Goal: Find specific page/section: Find specific page/section

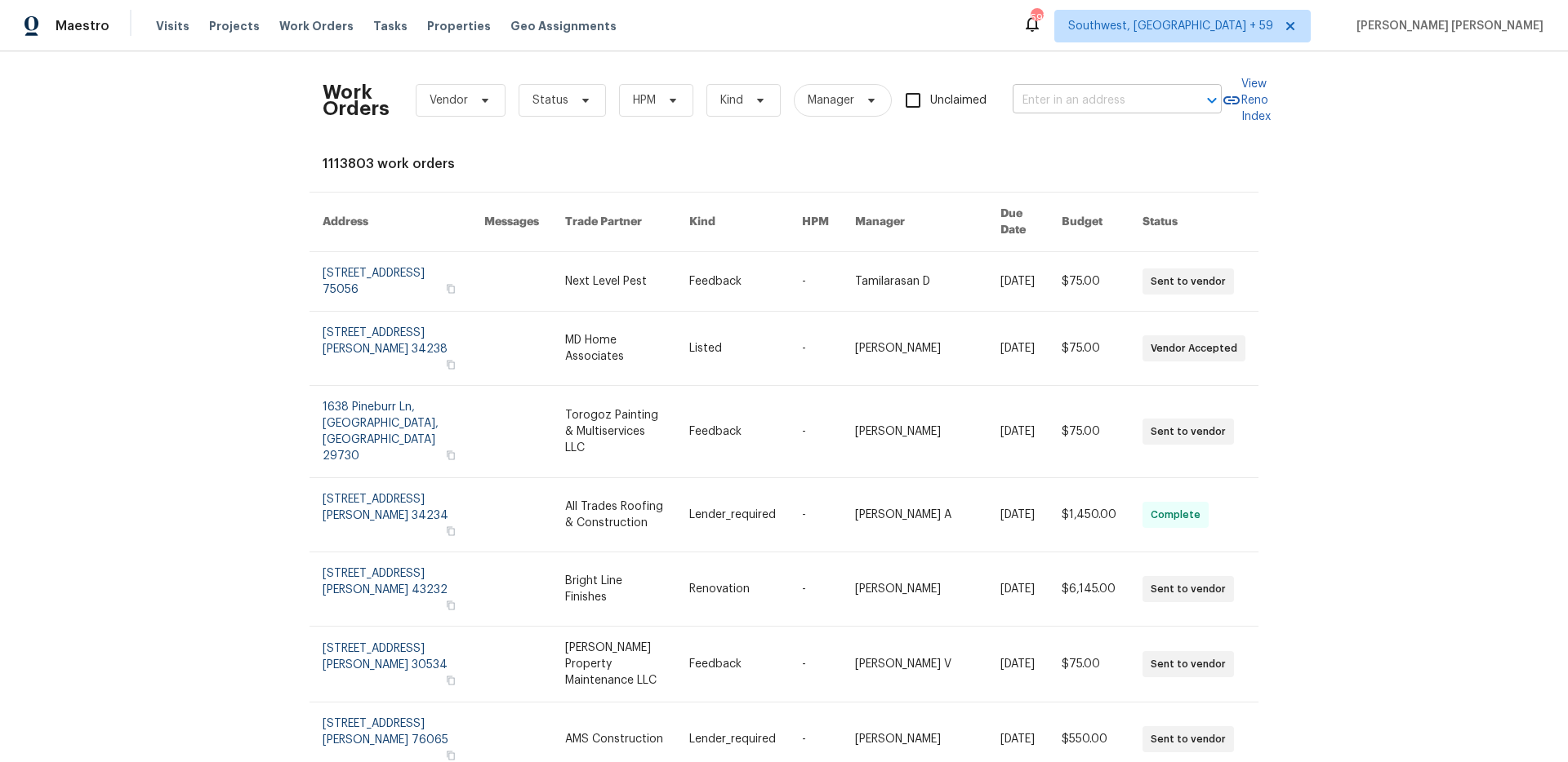
click at [1081, 97] on input "text" at bounding box center [1093, 101] width 164 height 26
paste input "[STREET_ADDRESS][PERSON_NAME]"
click at [1089, 99] on input "[STREET_ADDRESS][PERSON_NAME]" at bounding box center [1093, 101] width 164 height 26
type input "[STREET_ADDRESS][PERSON_NAME]"
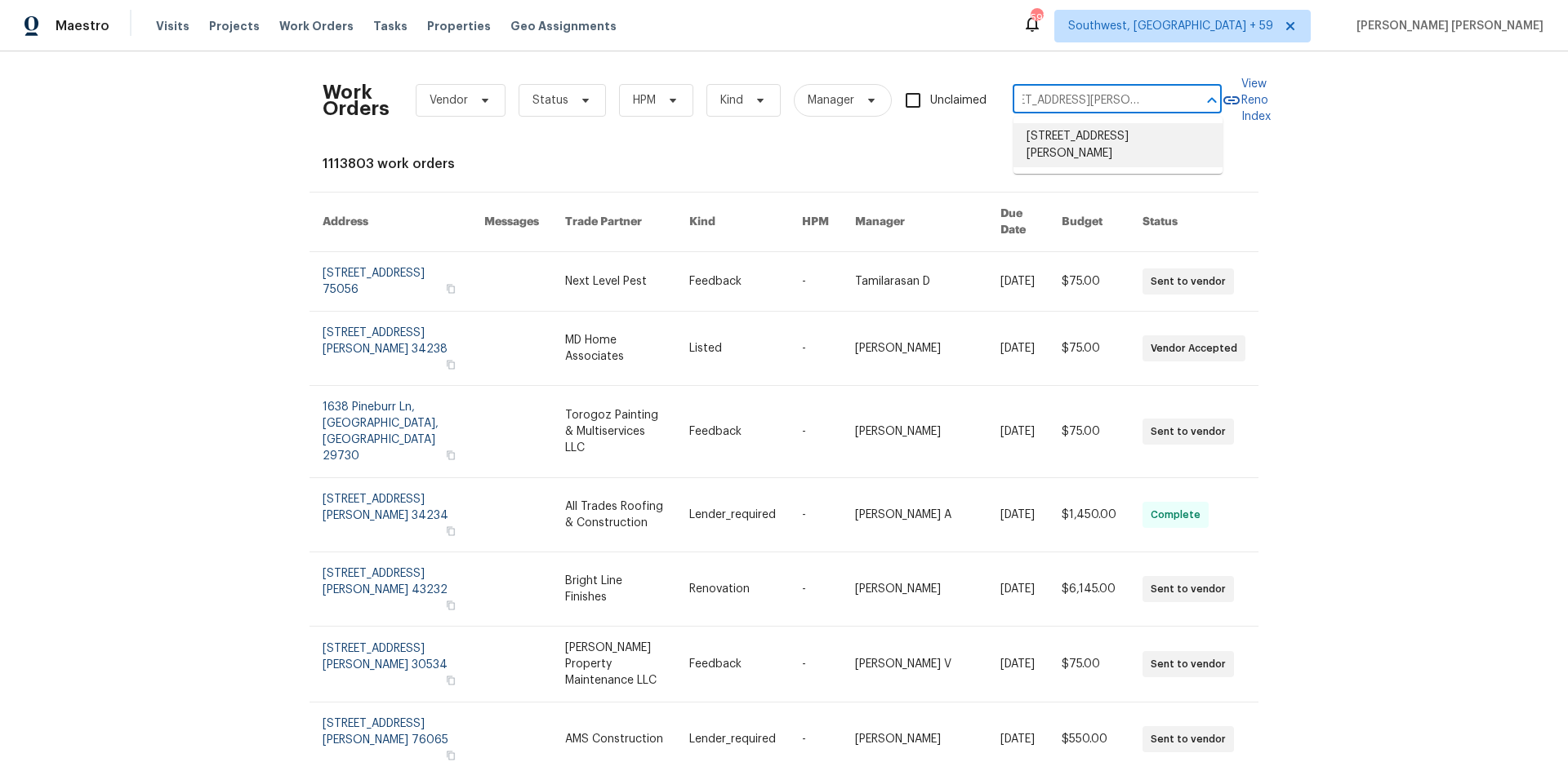
click at [1172, 147] on li "[STREET_ADDRESS][PERSON_NAME]" at bounding box center [1117, 145] width 209 height 44
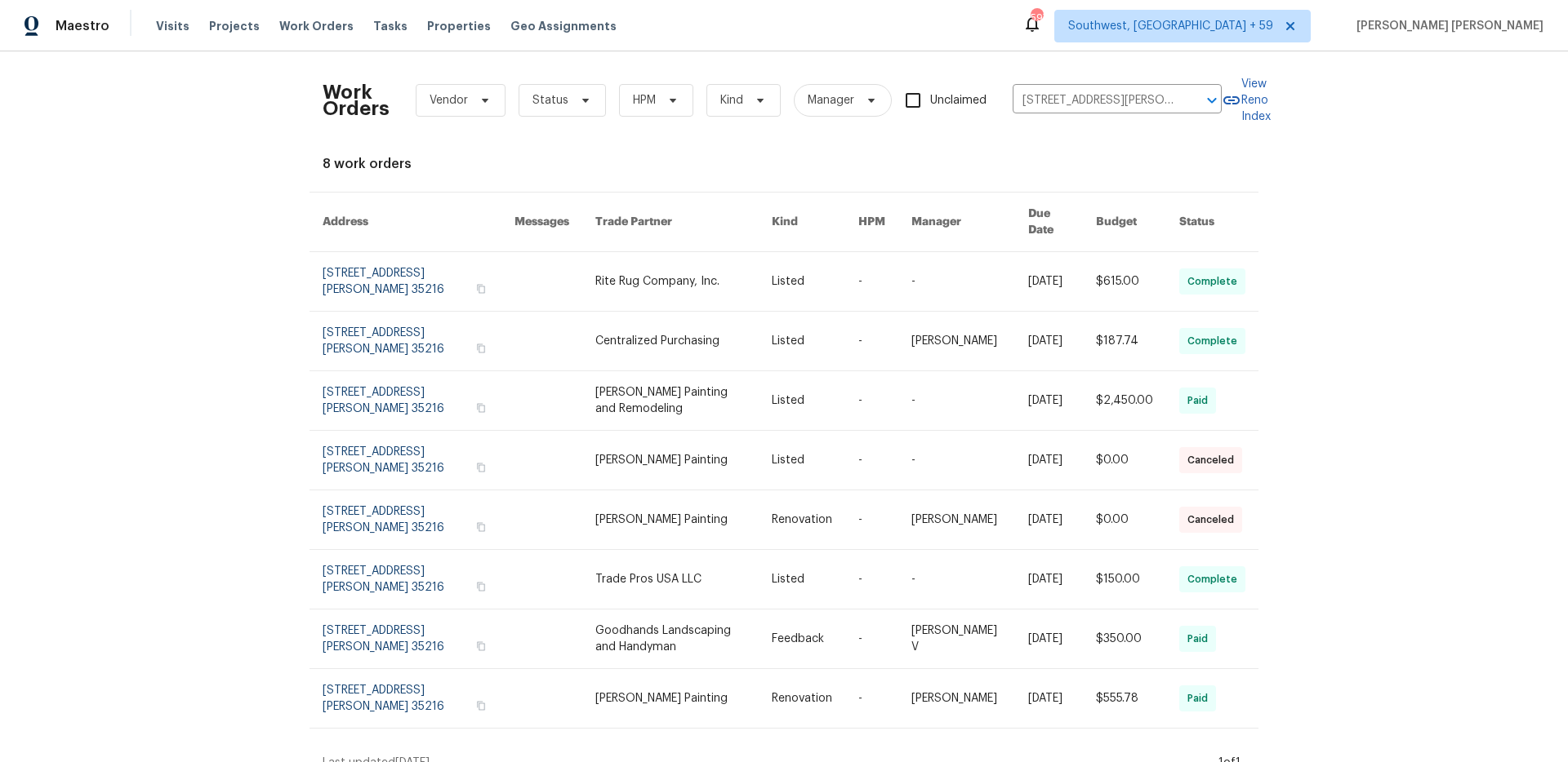
click at [1047, 275] on link at bounding box center [1062, 281] width 67 height 58
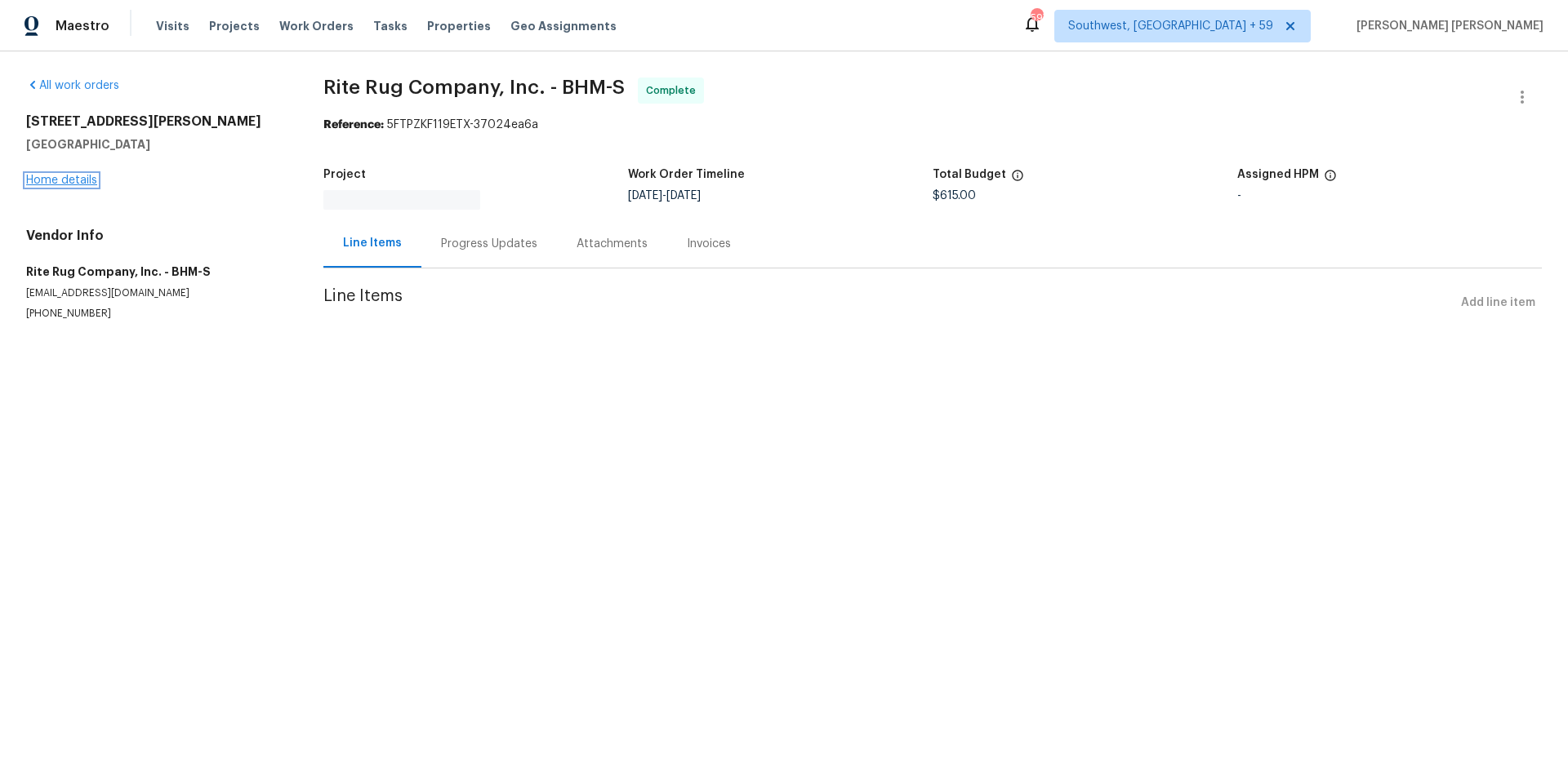
click at [79, 181] on link "Home details" at bounding box center [61, 180] width 71 height 12
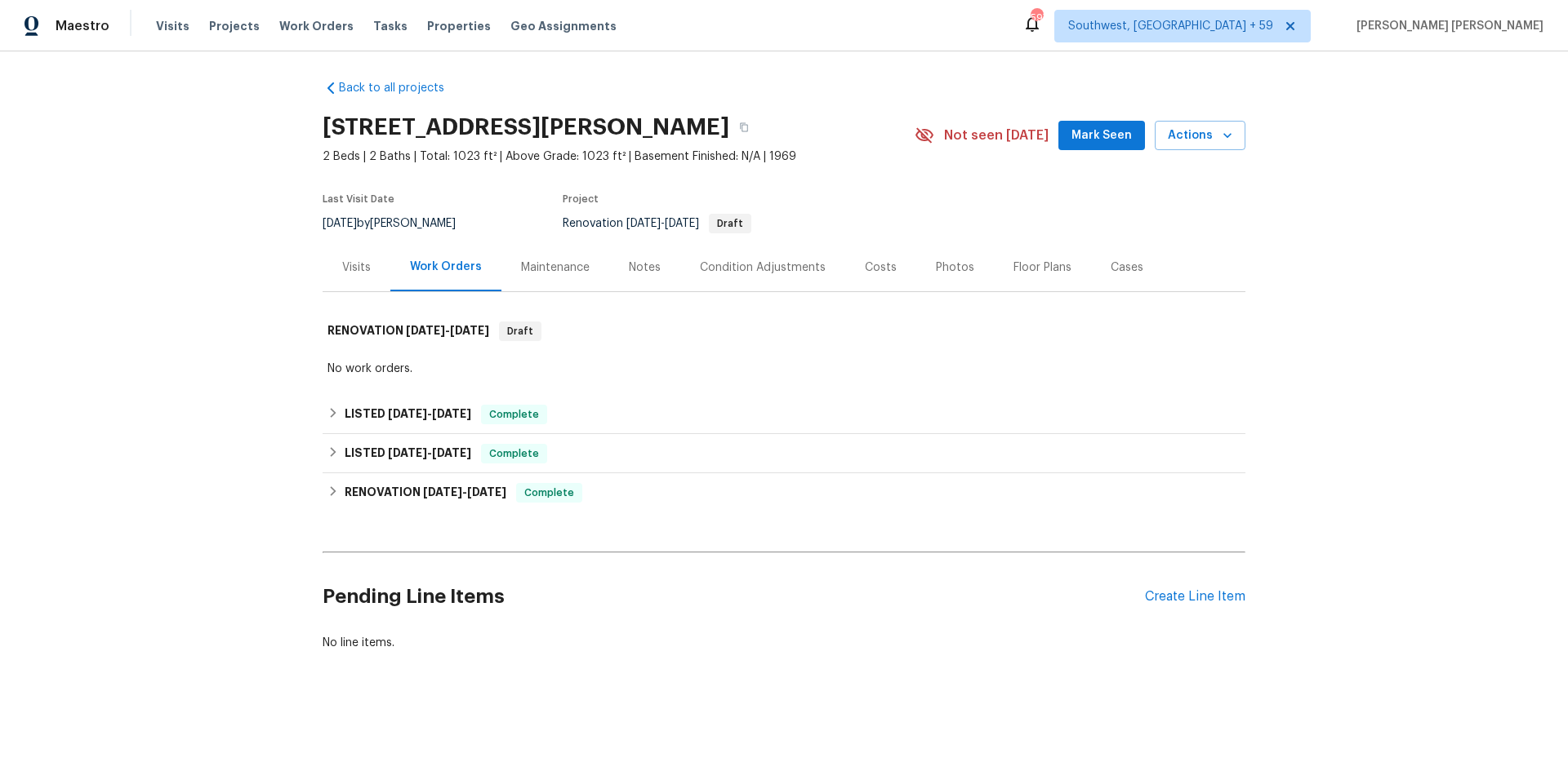
scroll to position [21, 0]
click at [566, 410] on div "LISTED [DATE] - [DATE] Complete" at bounding box center [783, 415] width 913 height 20
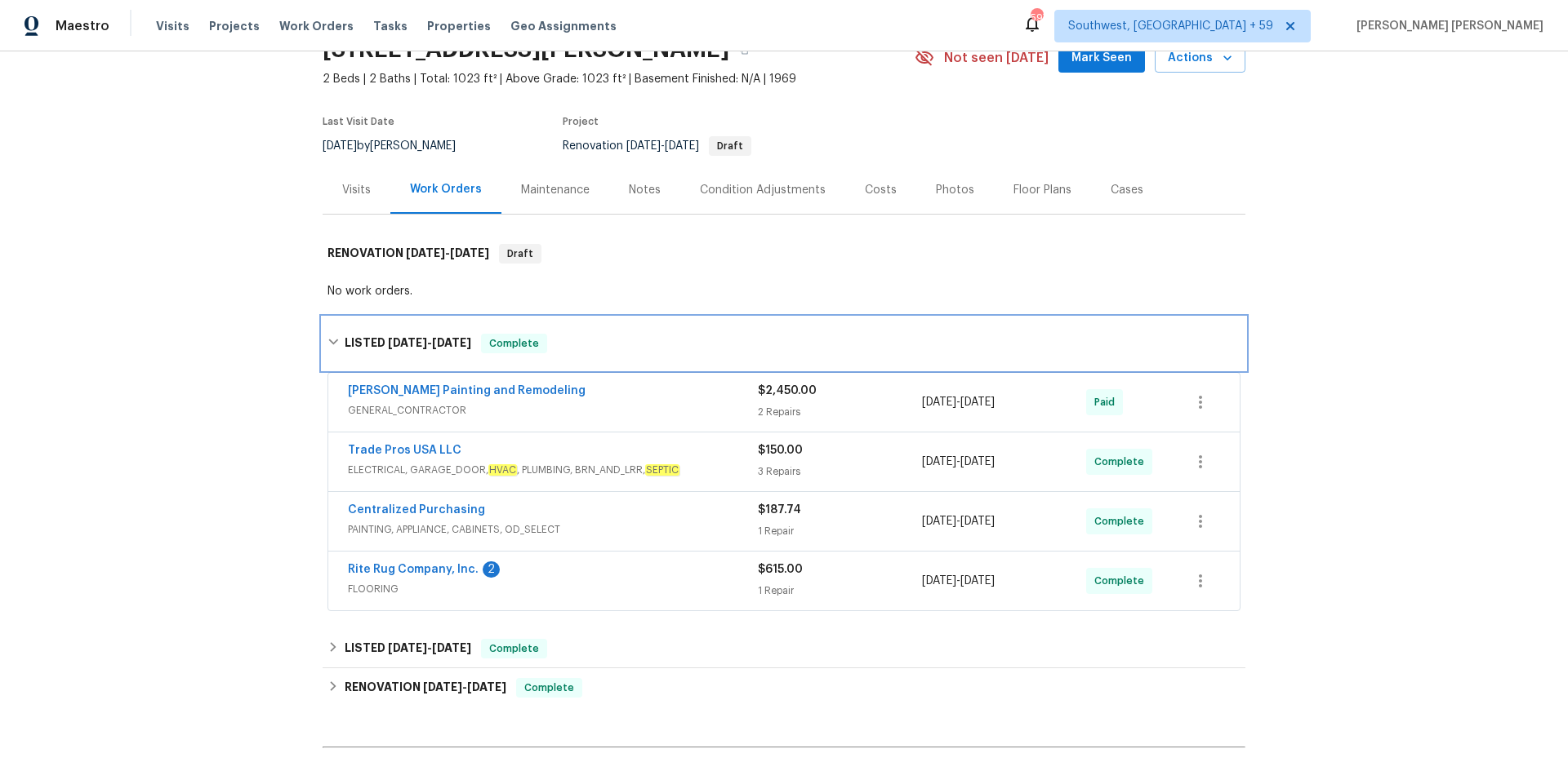
scroll to position [94, 0]
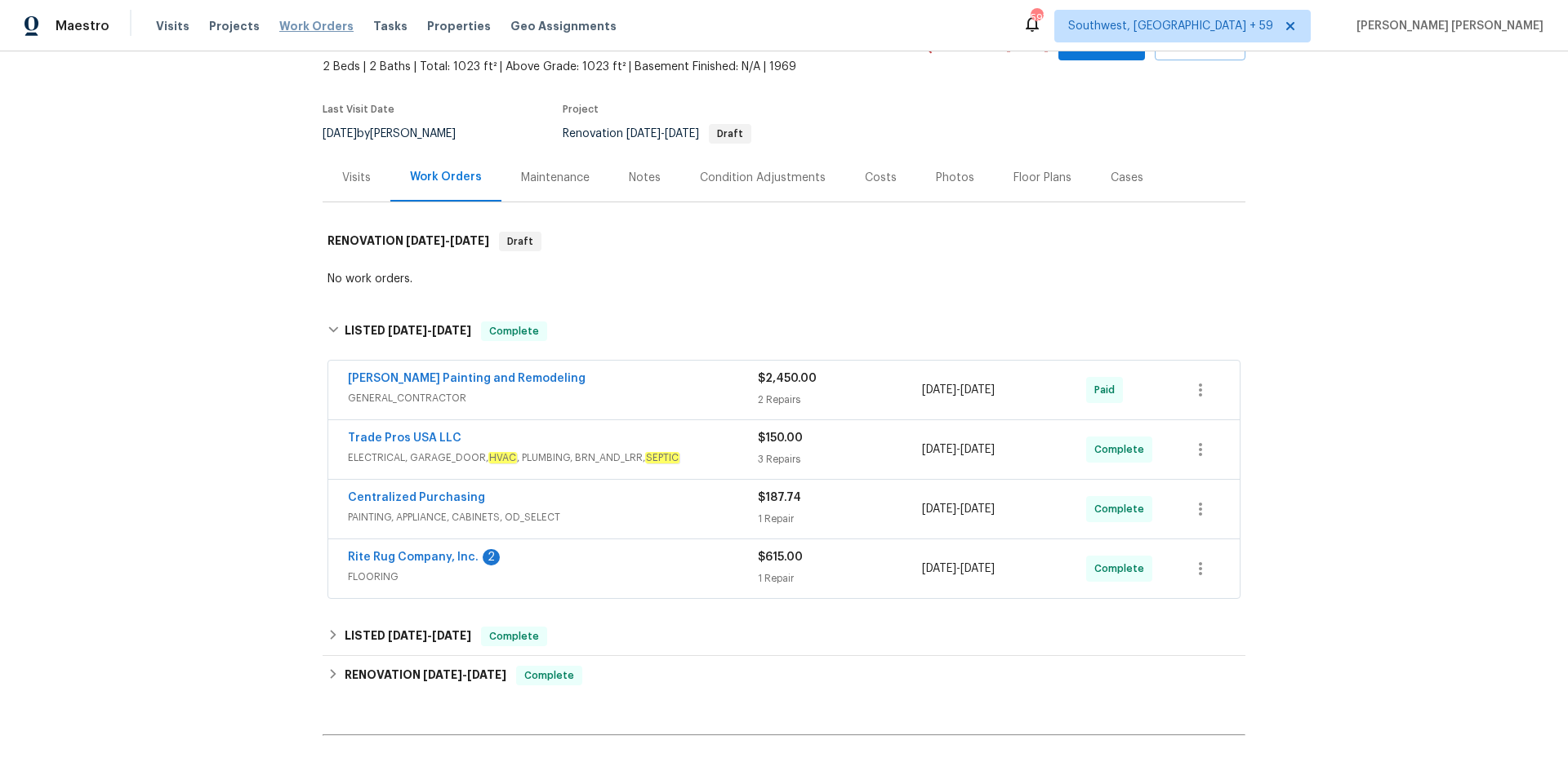
click at [308, 21] on span "Work Orders" at bounding box center [316, 26] width 74 height 16
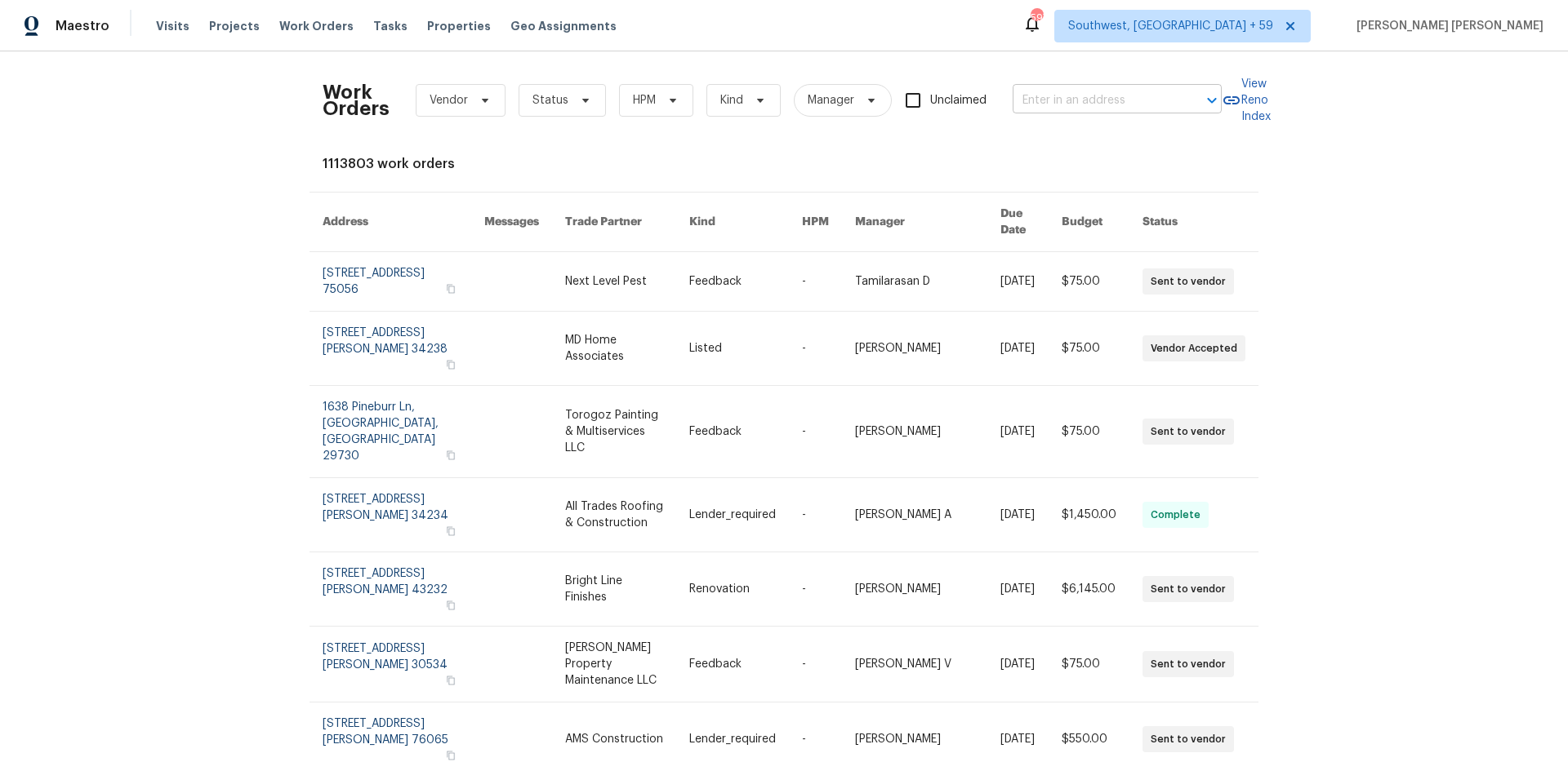
click at [1088, 113] on body "Maestro Visits Projects Work Orders Tasks Properties Geo Assignments [STREET_AD…" at bounding box center [784, 381] width 1568 height 762
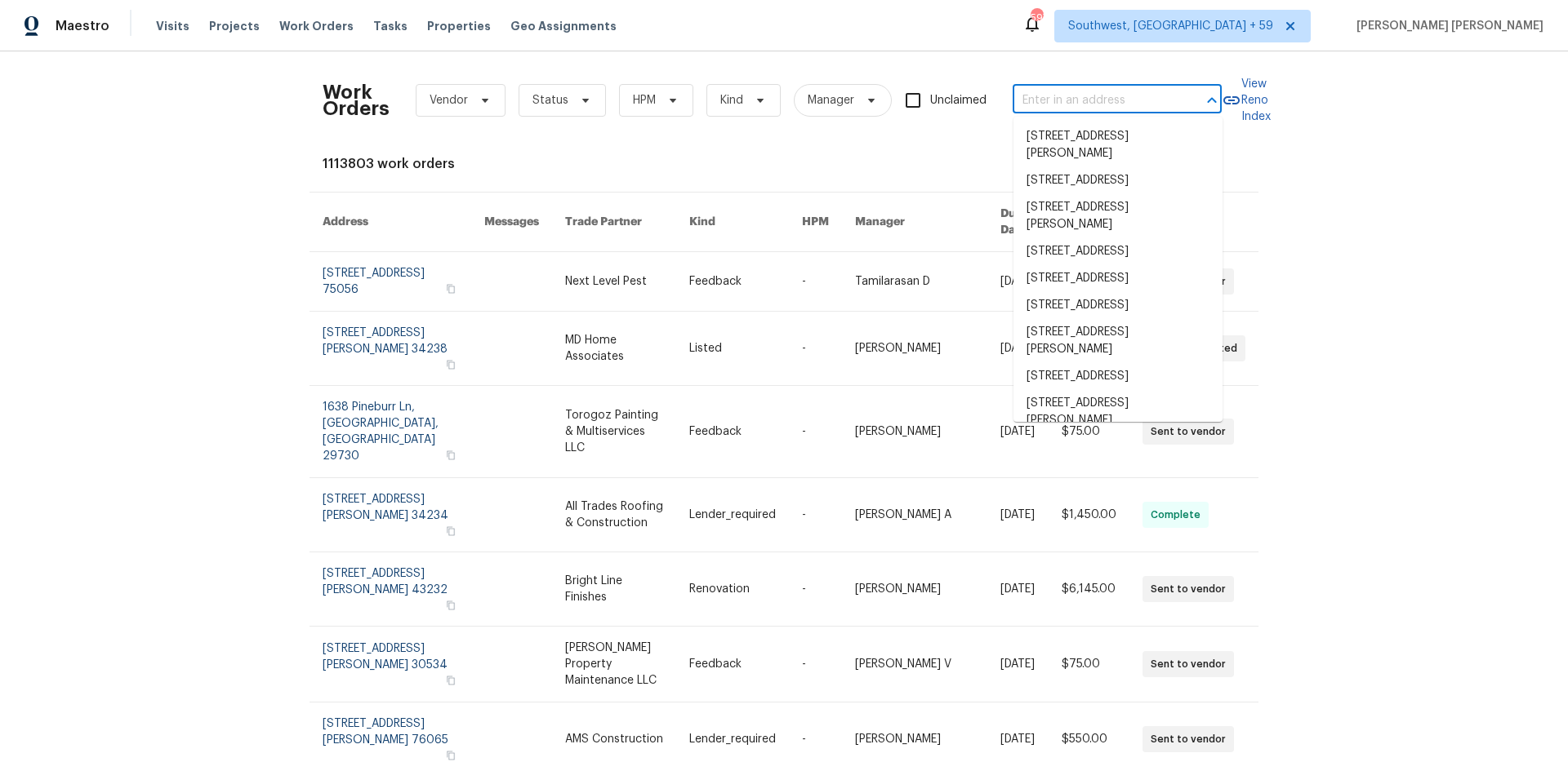
paste input "[STREET_ADDRESS]"
type input "[STREET_ADDRESS]"
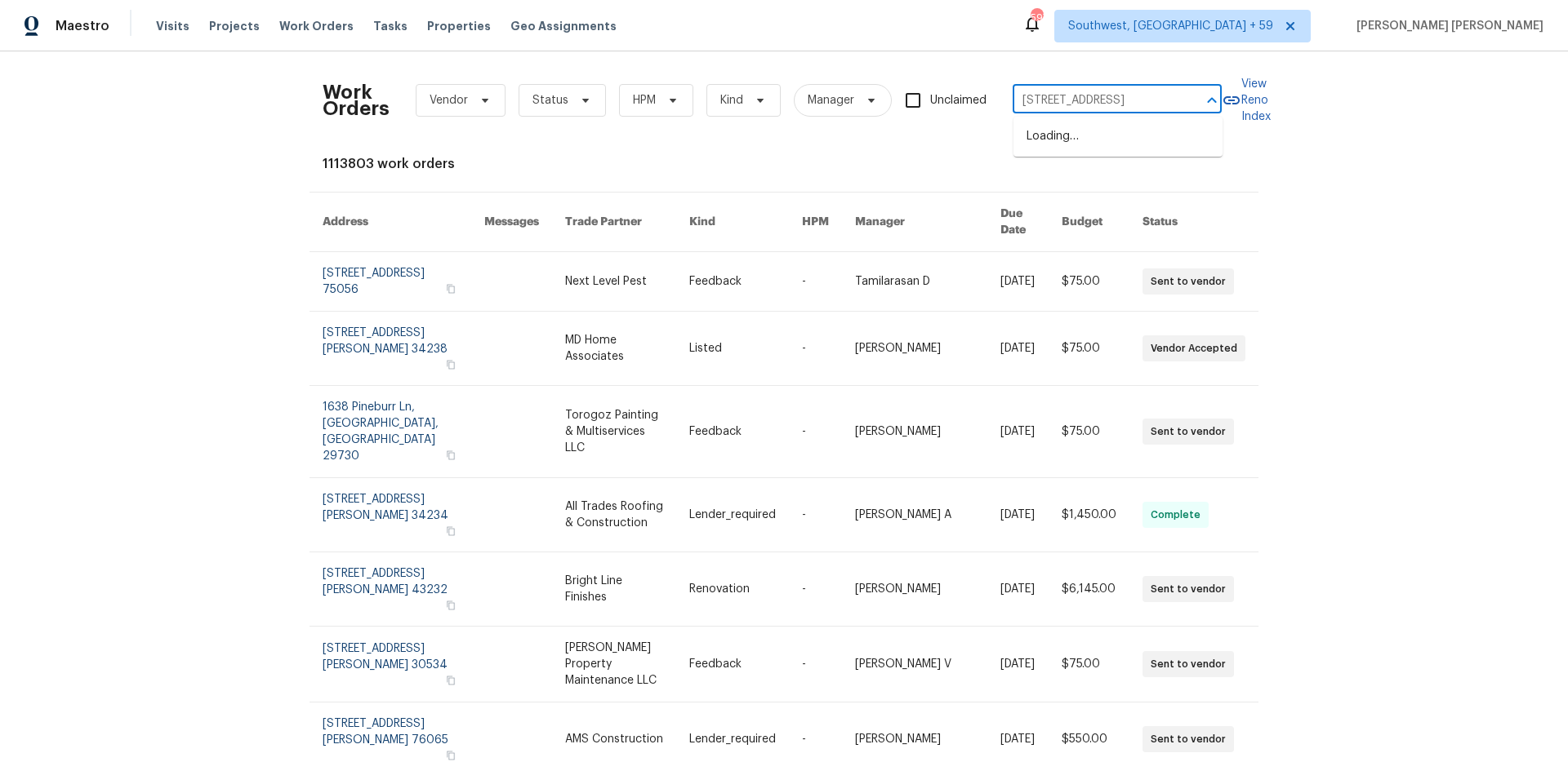
scroll to position [0, 62]
click at [1091, 137] on li "[STREET_ADDRESS]" at bounding box center [1117, 136] width 209 height 27
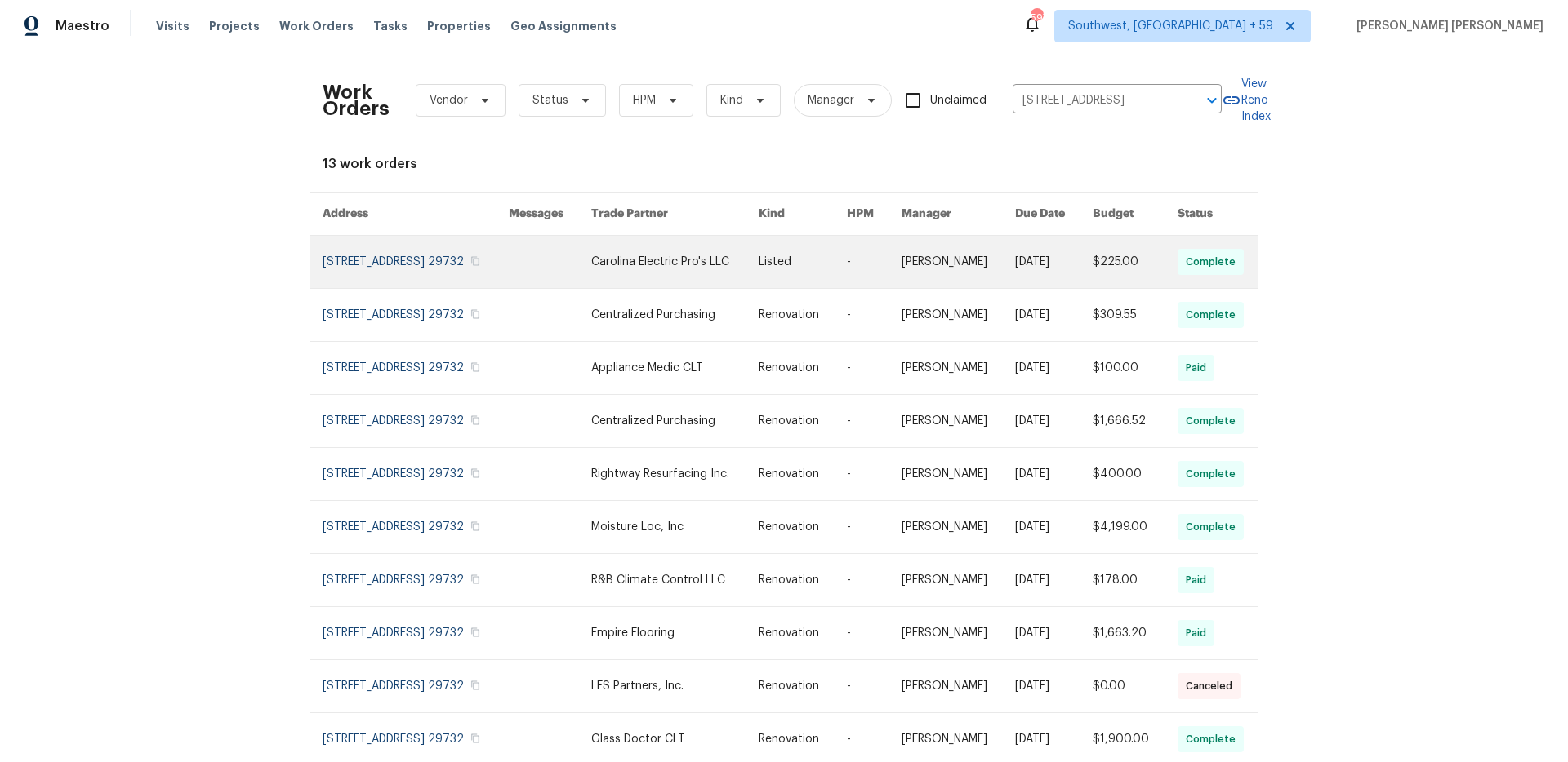
click at [1092, 271] on td "$225.00" at bounding box center [1121, 263] width 84 height 54
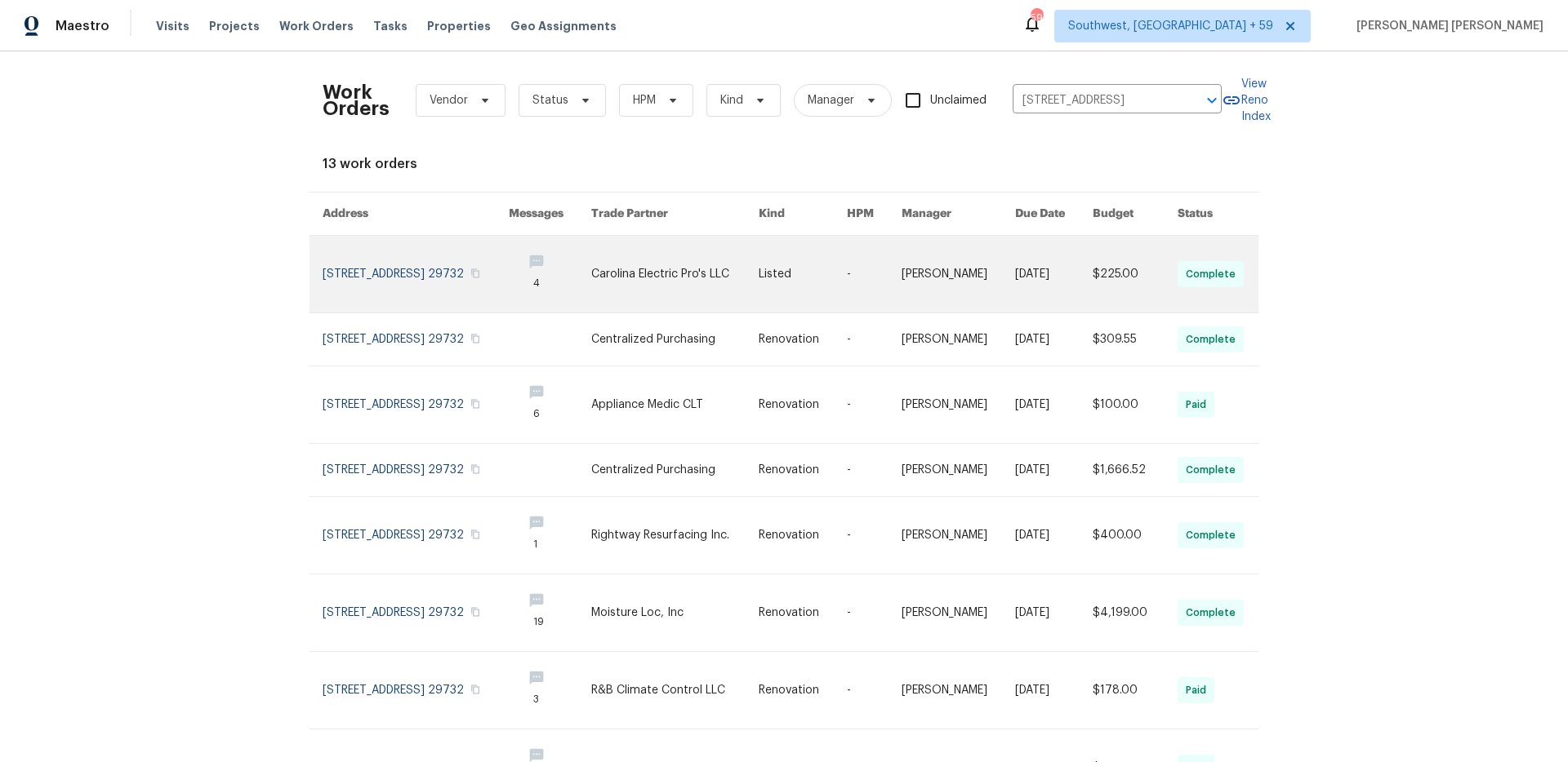
click at [1040, 271] on link at bounding box center [1054, 273] width 77 height 76
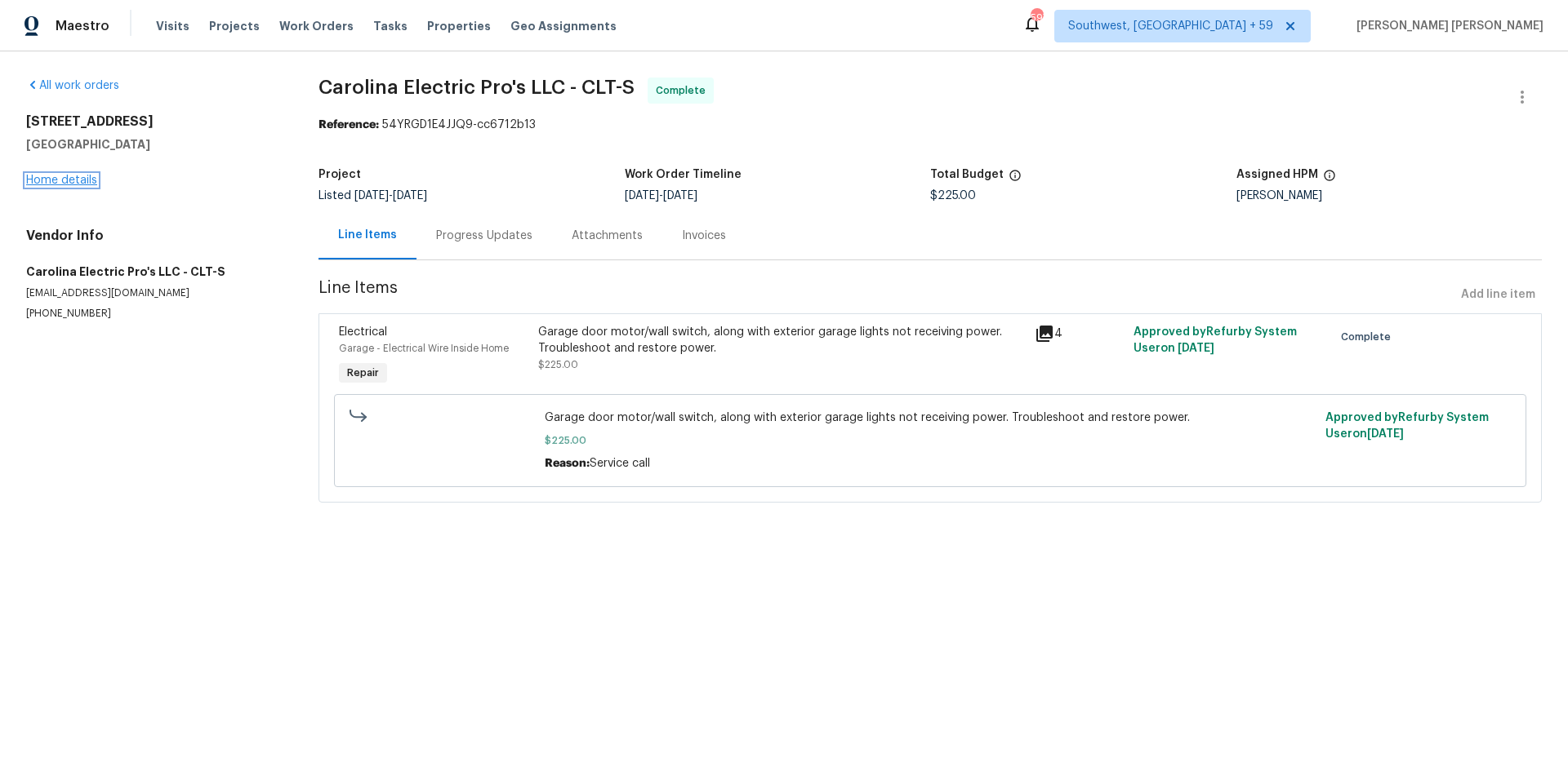
click at [76, 178] on link "Home details" at bounding box center [61, 180] width 71 height 12
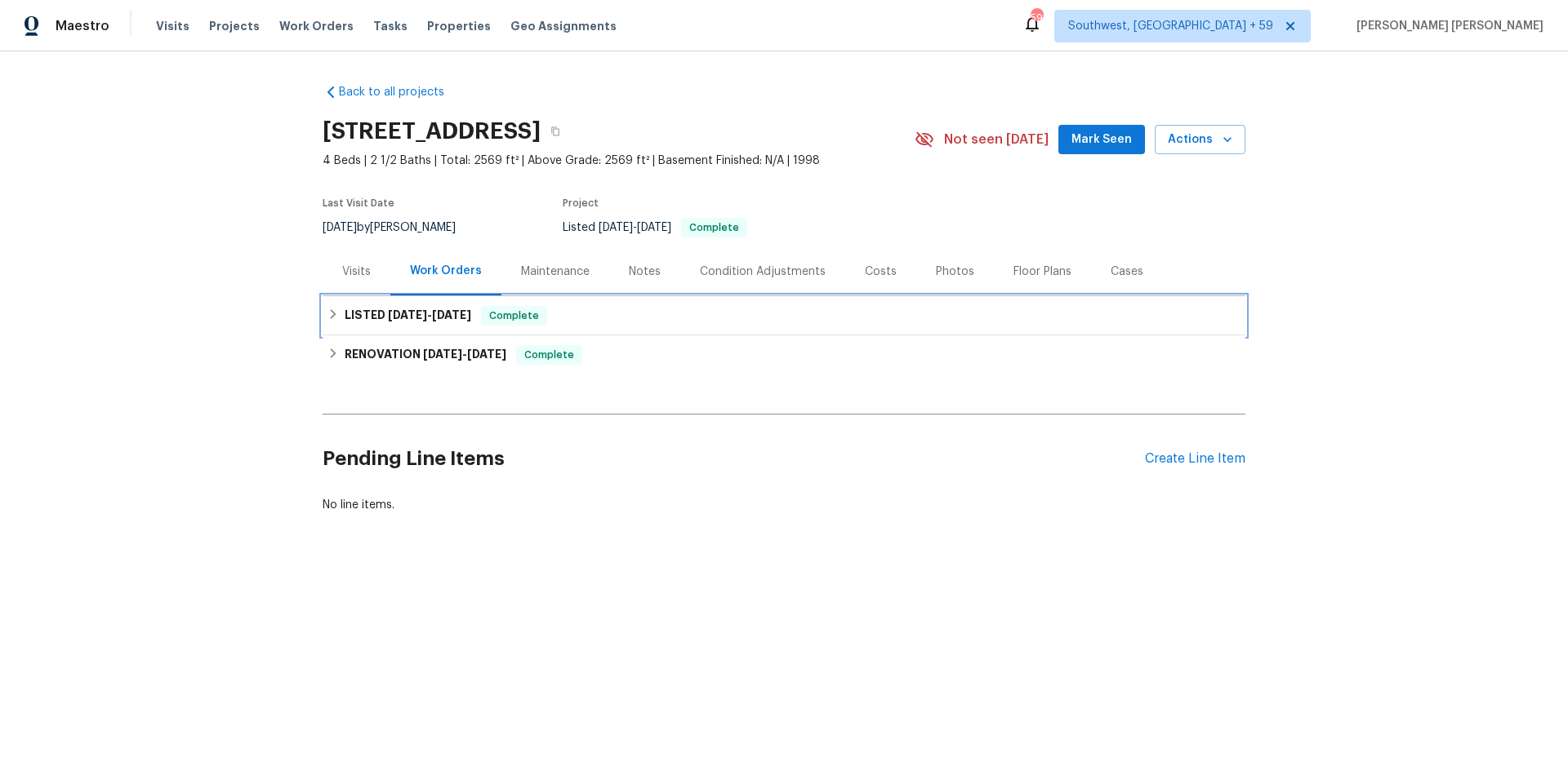
click at [427, 326] on div "LISTED [DATE] - [DATE] Complete" at bounding box center [783, 316] width 923 height 40
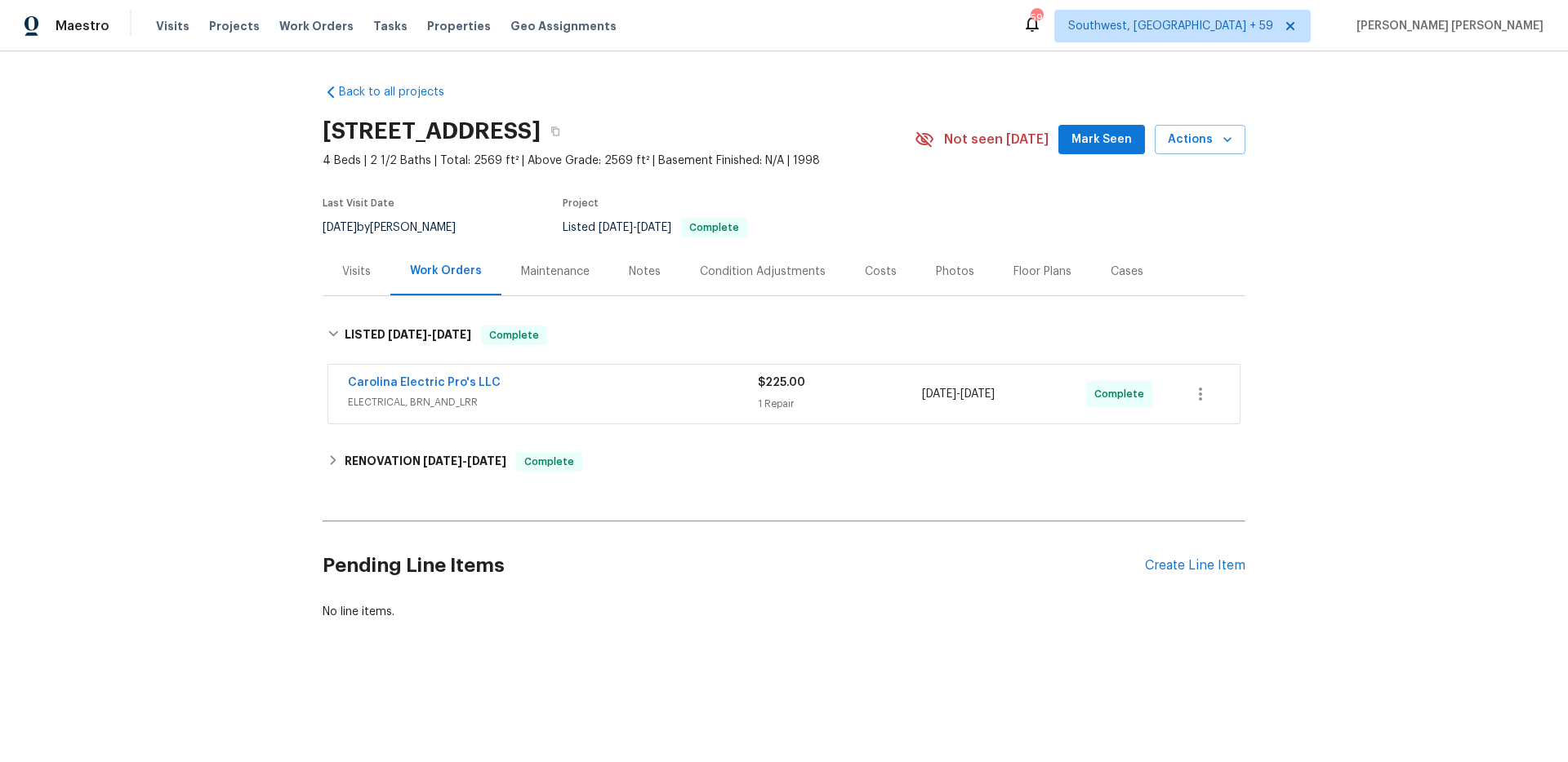
click at [520, 389] on div "Carolina Electric Pro's LLC" at bounding box center [553, 384] width 410 height 20
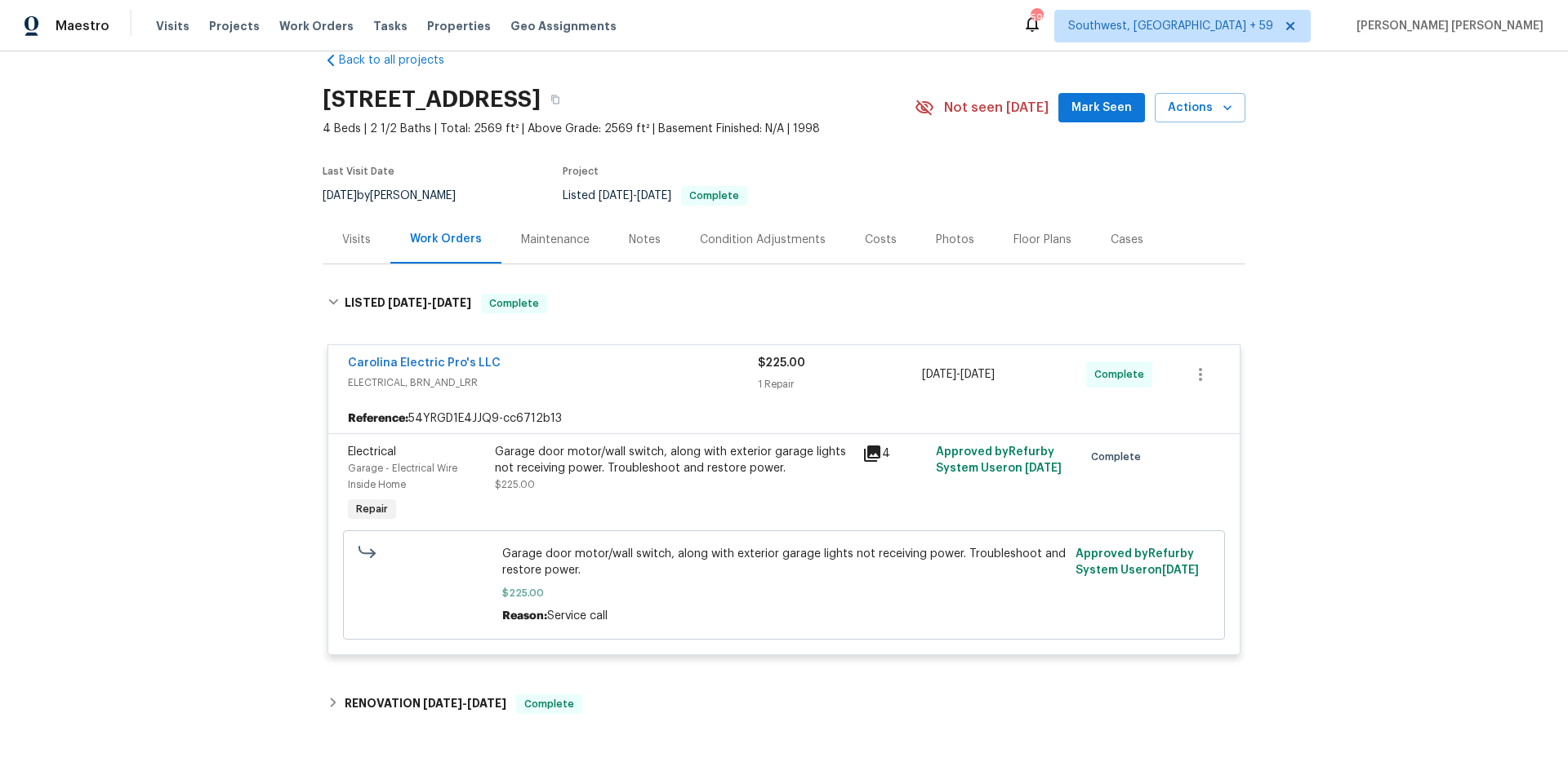
scroll to position [49, 0]
